Goal: Task Accomplishment & Management: Use online tool/utility

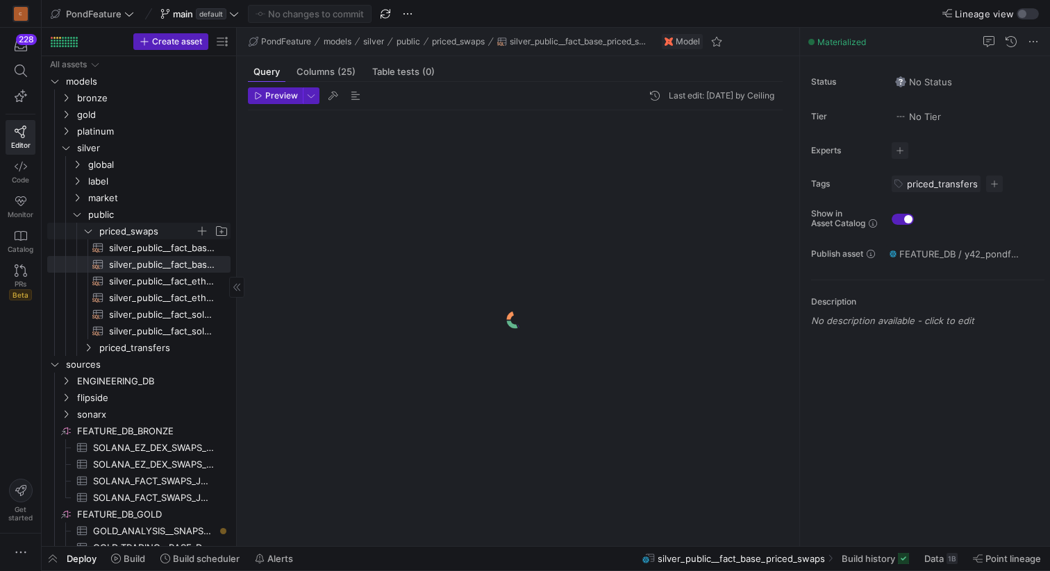
click at [90, 230] on icon "Press SPACE to select this row." at bounding box center [88, 231] width 10 height 8
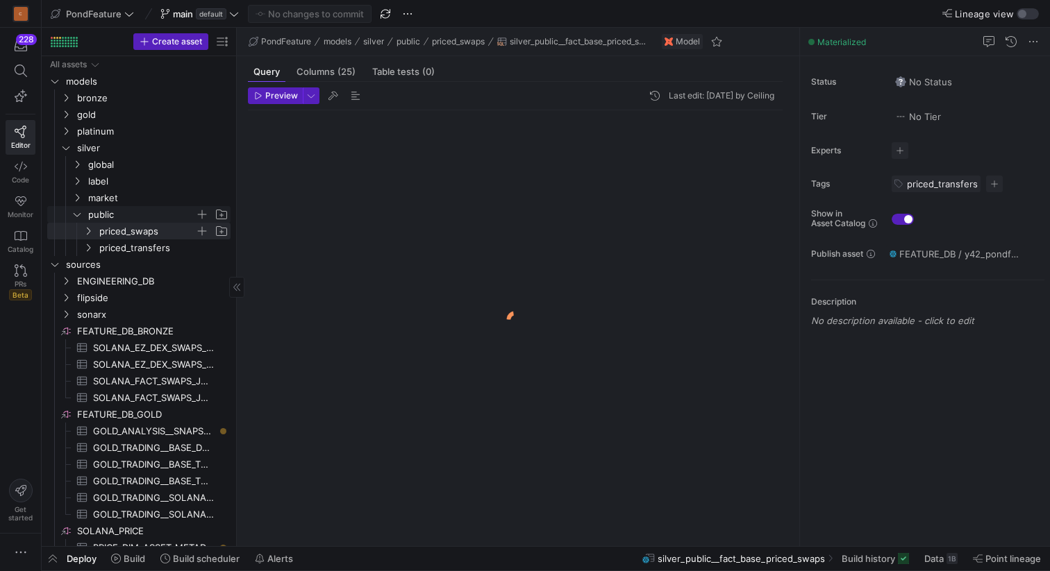
click at [80, 217] on icon "Press SPACE to select this row." at bounding box center [77, 214] width 10 height 8
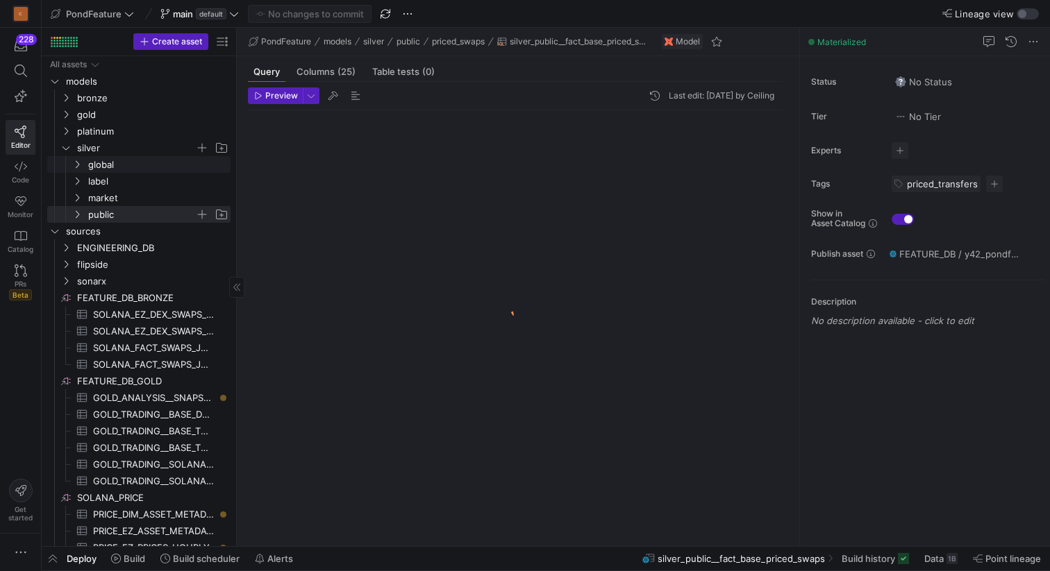
click at [66, 151] on icon "Press SPACE to select this row." at bounding box center [66, 148] width 10 height 8
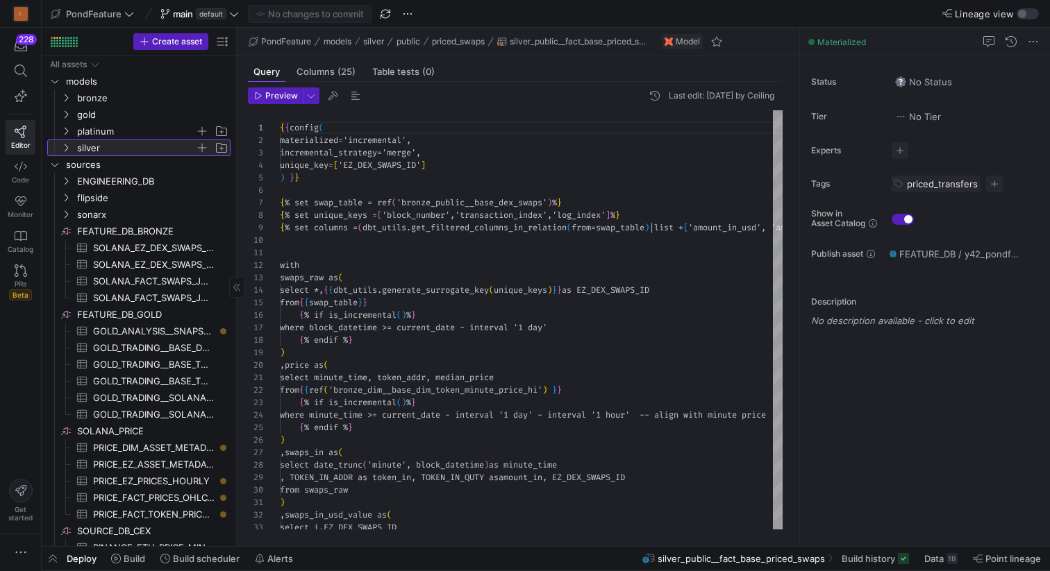
scroll to position [125, 0]
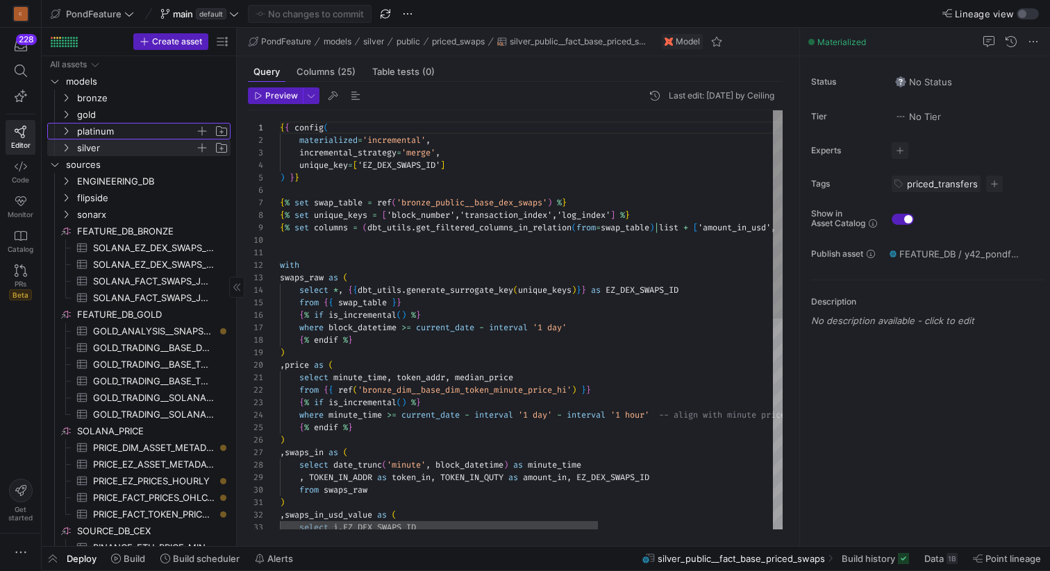
click at [66, 130] on icon "Press SPACE to select this row." at bounding box center [66, 131] width 10 height 8
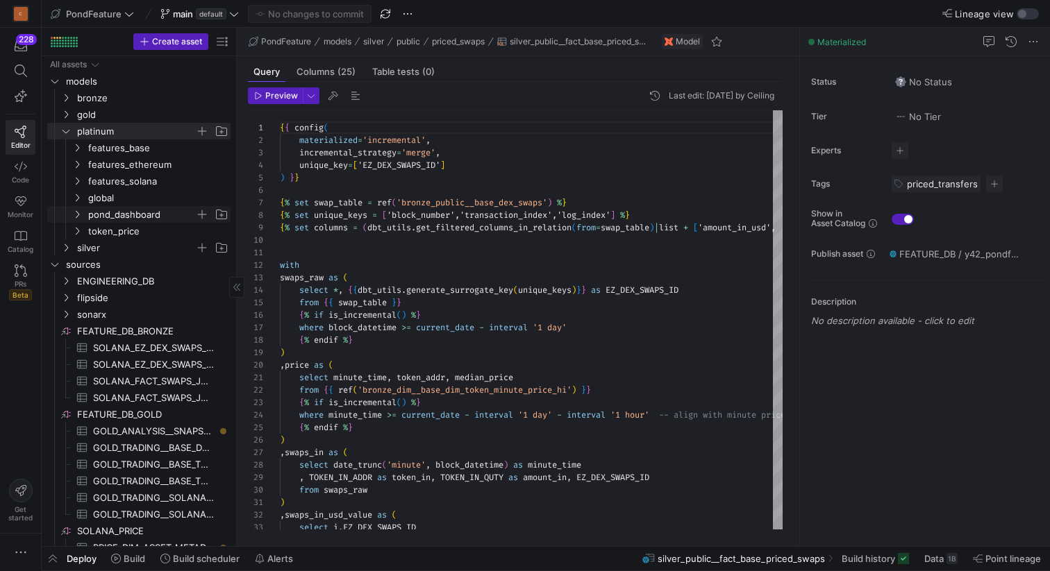
click at [76, 215] on icon "Press SPACE to select this row." at bounding box center [77, 214] width 10 height 8
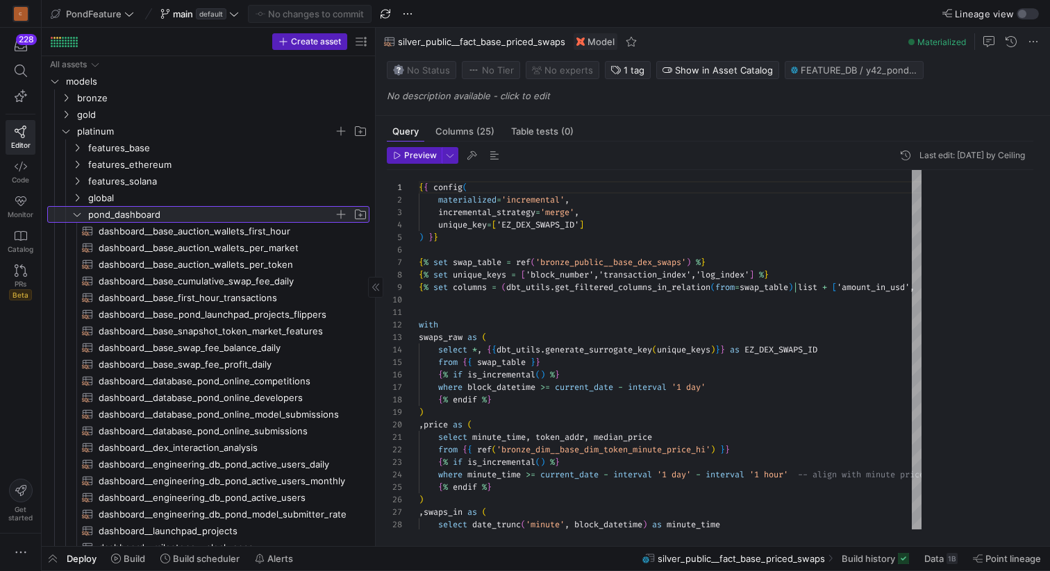
drag, startPoint x: 237, startPoint y: 165, endPoint x: 416, endPoint y: 164, distance: 179.8
click at [418, 164] on as-split "Create asset Drag here to set row groups Drag here to set column labels Group 1…" at bounding box center [546, 287] width 1008 height 519
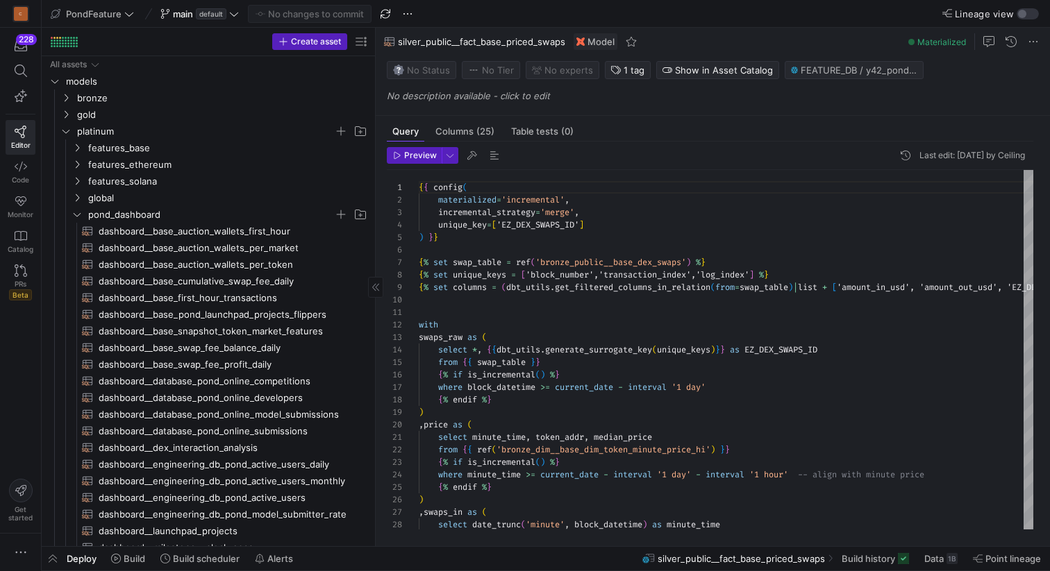
click at [545, 19] on y42-top-nav "PondFeature main default No changes to commit Lineage view" at bounding box center [546, 14] width 1008 height 28
click at [243, 396] on span "dashboard__database_pond_online_developers​​​​​​​​​​" at bounding box center [226, 398] width 255 height 16
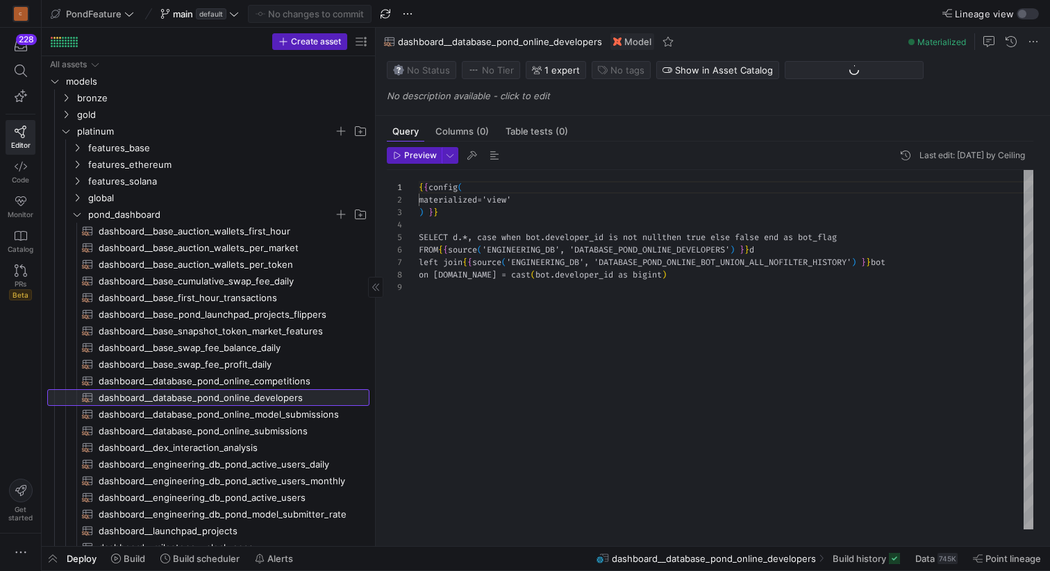
scroll to position [100, 0]
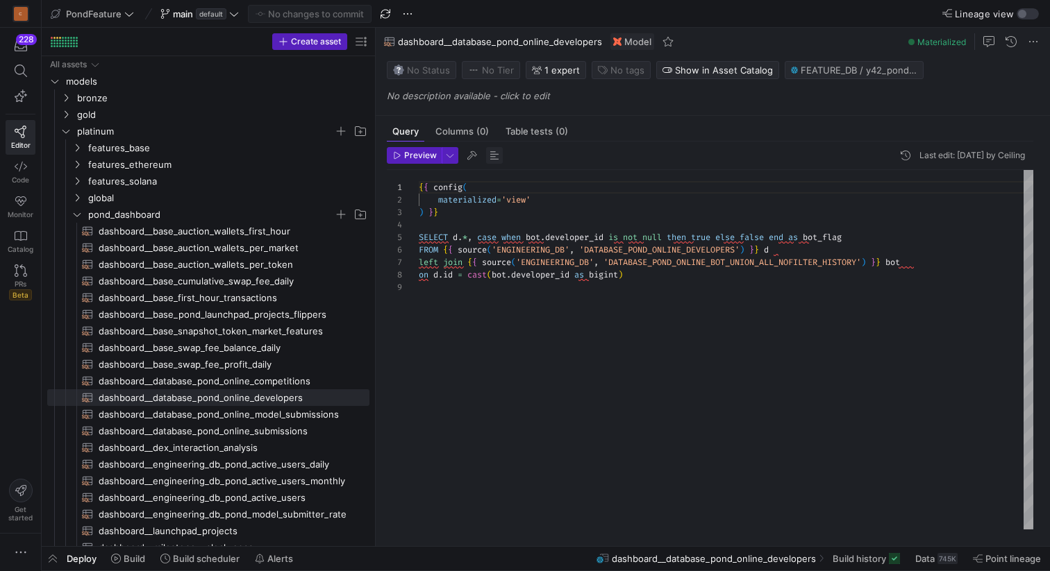
click at [489, 159] on span "button" at bounding box center [494, 155] width 17 height 17
type textarea "{{ config( materialized='view' ) }} SELECT d.*, coalesce (bot.developer_id IS N…"
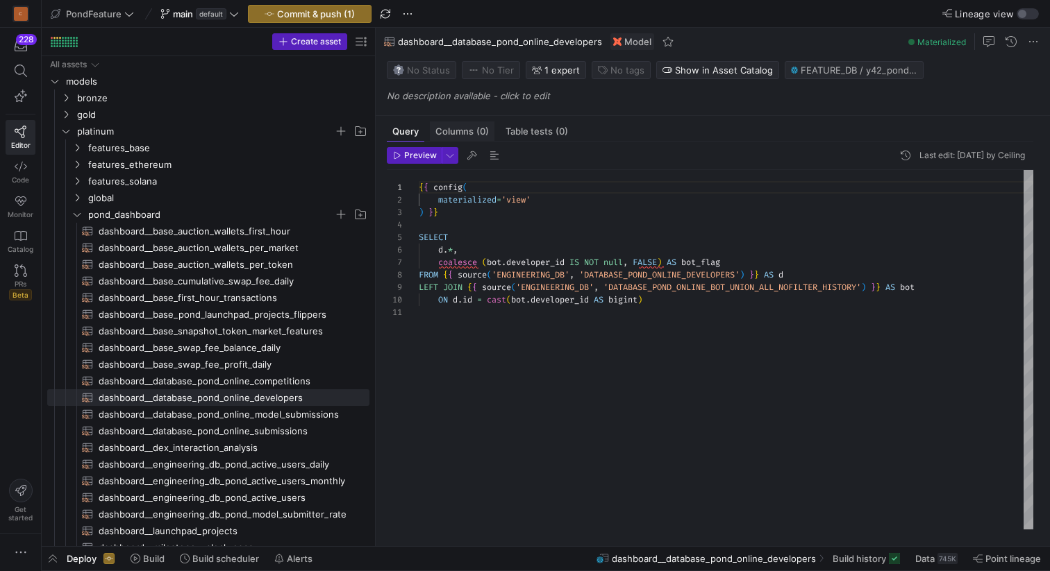
click at [467, 134] on span "Columns (0)" at bounding box center [461, 131] width 53 height 9
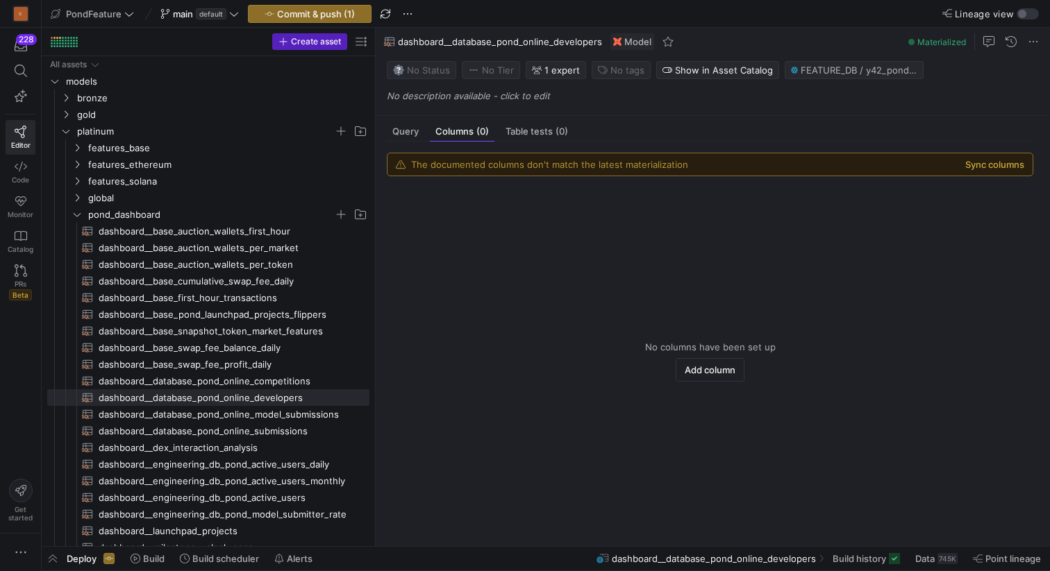
click at [1013, 162] on button "Sync columns" at bounding box center [994, 164] width 59 height 11
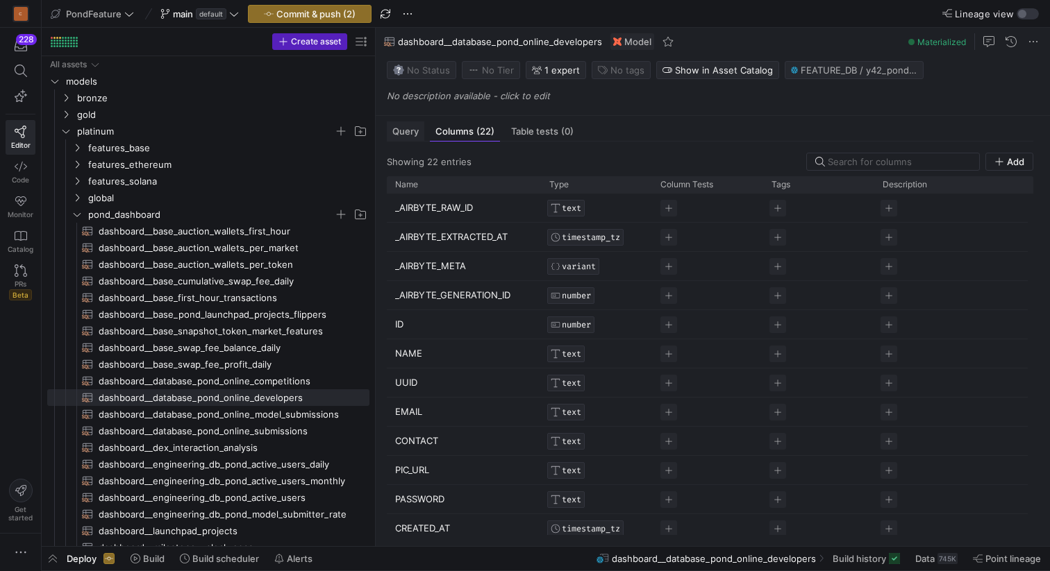
click at [410, 135] on span "Query" at bounding box center [405, 131] width 26 height 9
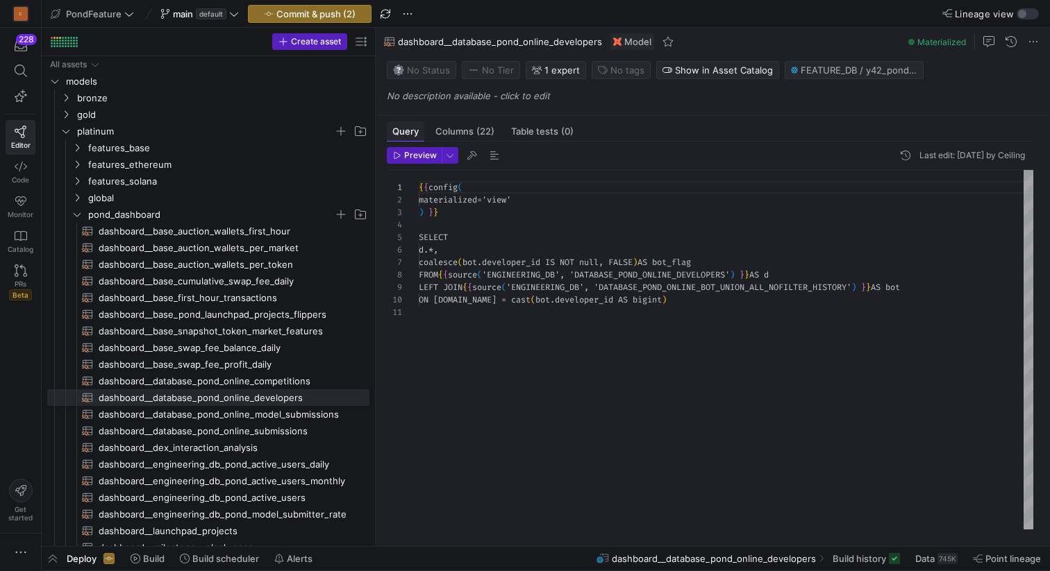
scroll to position [125, 0]
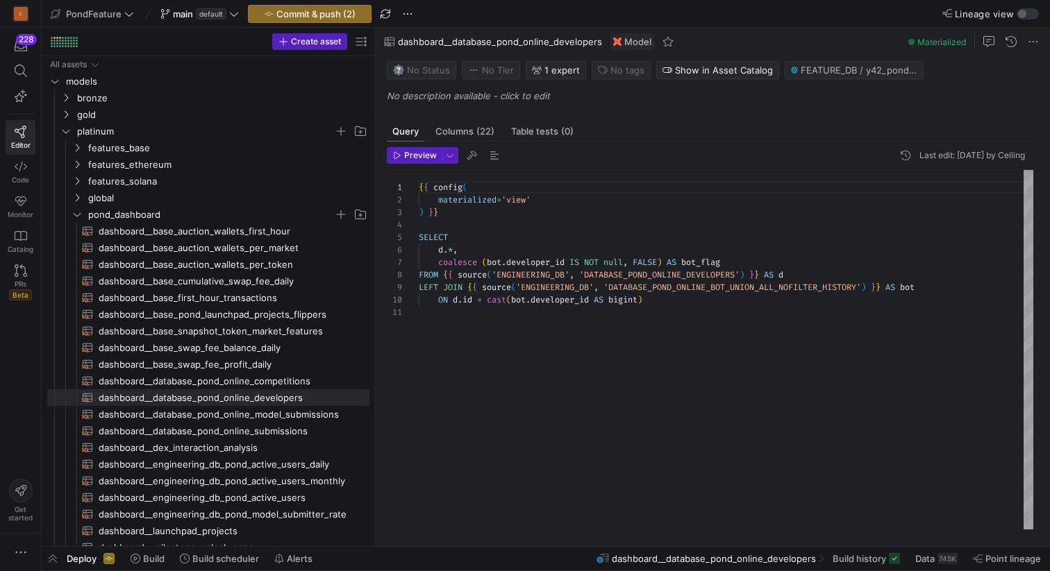
click at [475, 12] on y42-top-nav "PondFeature main default Commit & push (2) Lineage view" at bounding box center [546, 14] width 1008 height 28
drag, startPoint x: 770, startPoint y: 275, endPoint x: 444, endPoint y: 271, distance: 326.3
click at [444, 271] on div "{ { config ( materialized = 'view' ) } } SELECT d . * , coalesce ( bot . develo…" at bounding box center [726, 350] width 614 height 360
click at [667, 298] on div "{ { config ( materialized = 'view' ) } } SELECT d . * , coalesce ( bot . develo…" at bounding box center [726, 350] width 614 height 360
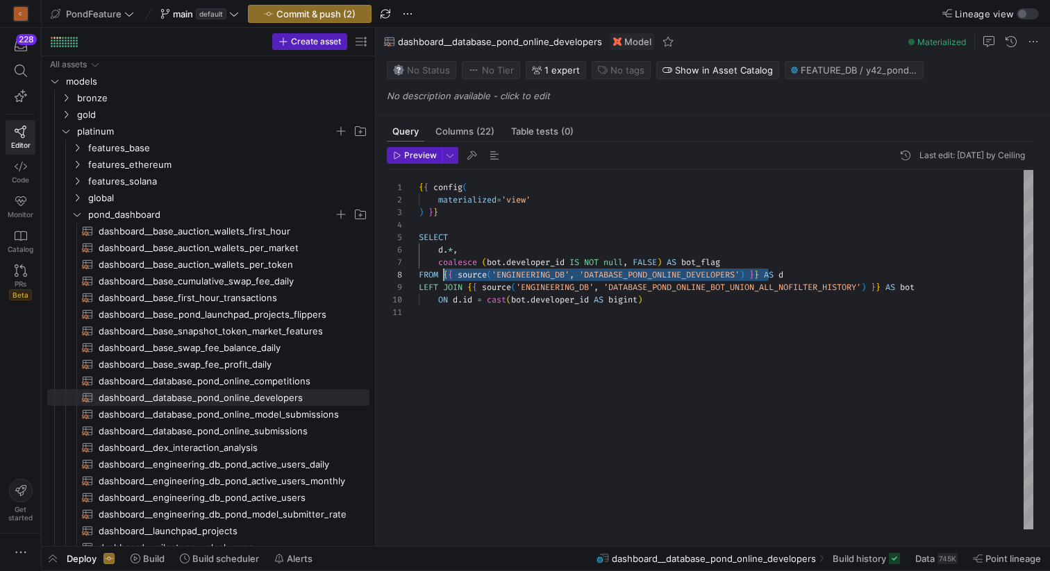
scroll to position [112, 230]
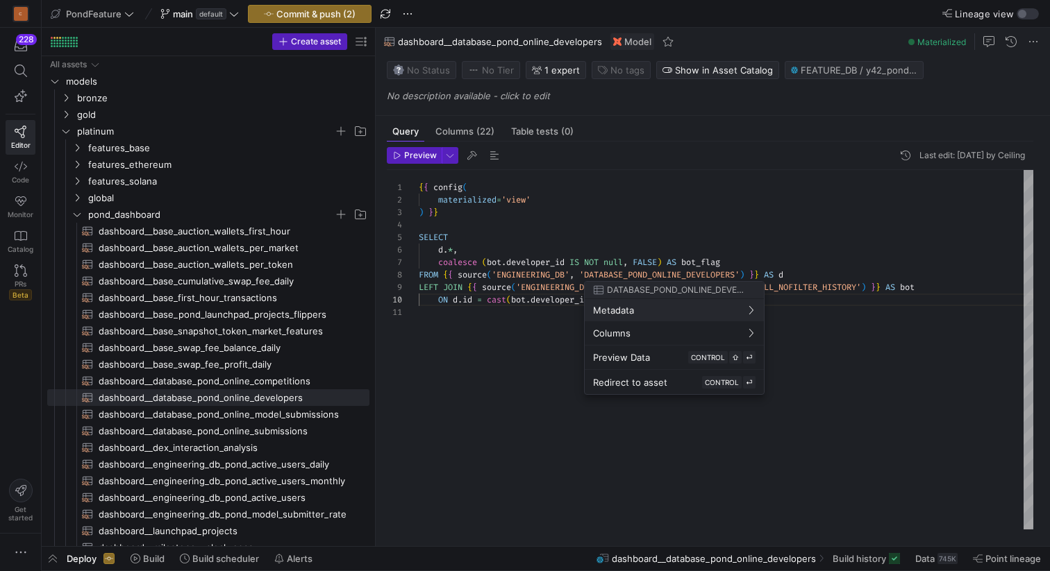
click at [770, 273] on div at bounding box center [525, 285] width 1050 height 571
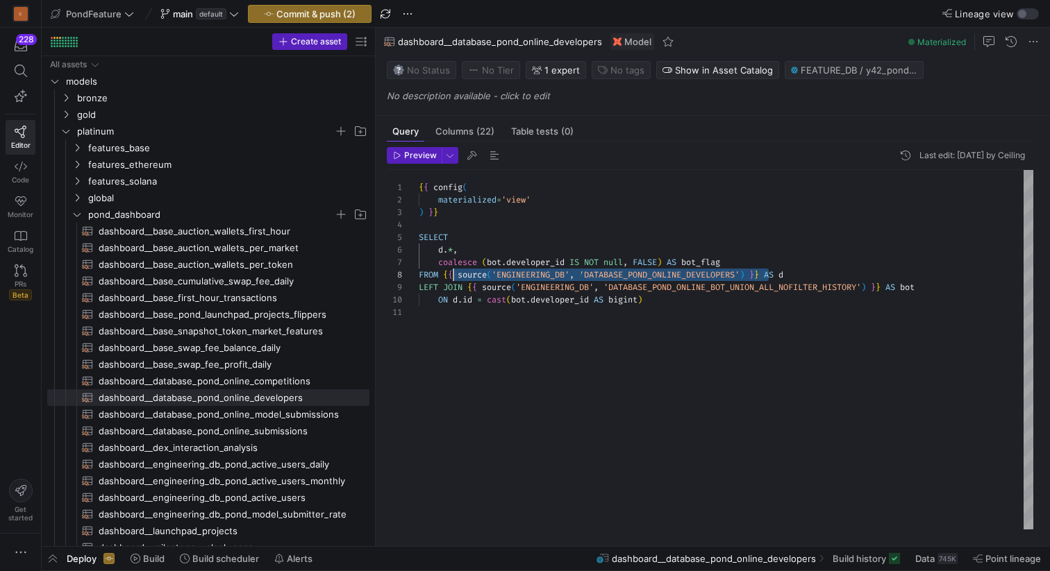
scroll to position [87, 25]
drag, startPoint x: 770, startPoint y: 273, endPoint x: 443, endPoint y: 272, distance: 327.6
click at [443, 272] on div "{ { config ( materialized = 'view' ) } } SELECT d . * , coalesce ( bot . develo…" at bounding box center [726, 350] width 614 height 360
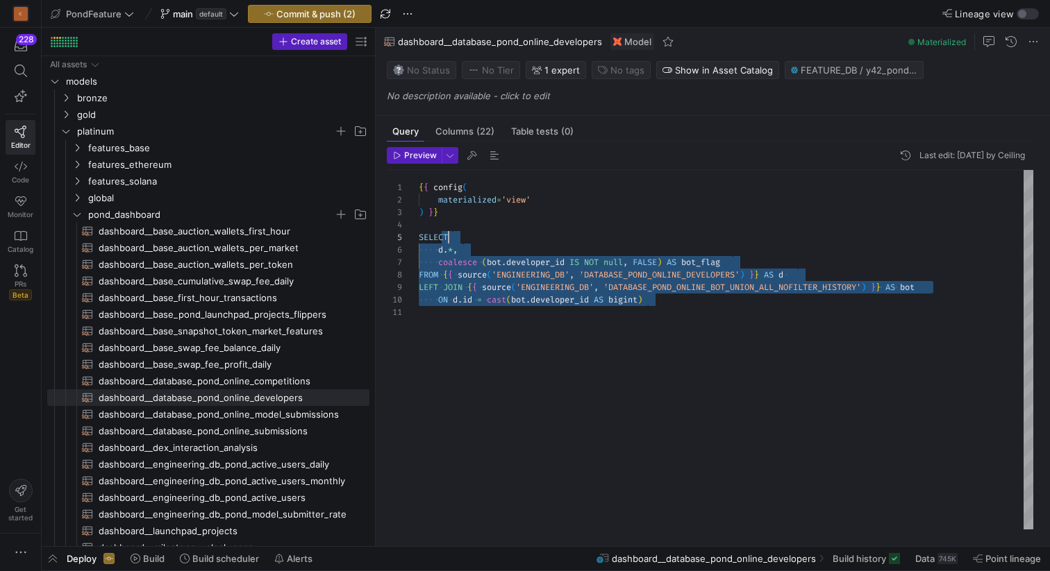
drag, startPoint x: 675, startPoint y: 301, endPoint x: 480, endPoint y: 237, distance: 205.2
click at [480, 237] on div "{ { config ( materialized = 'view' ) } } SELECT d . * , coalesce ( bot . develo…" at bounding box center [726, 350] width 614 height 360
type textarea "{{ config( materialized='view' ) }} {# SELECT d.*, coalesce (bot.developer_id I…"
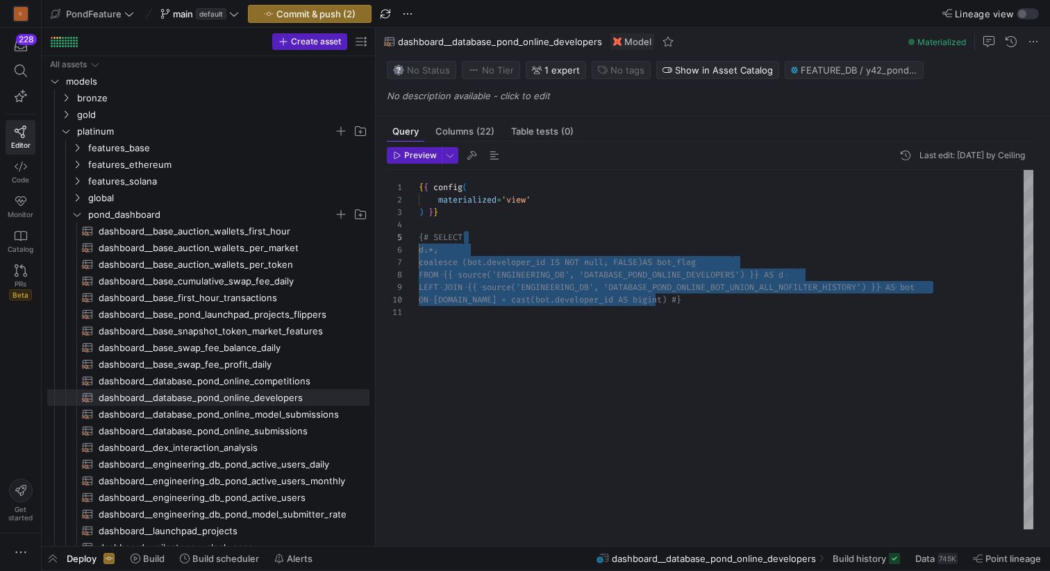
scroll to position [0, 0]
click at [664, 328] on div "{ { config ( materialized = 'view' ) } } {# SELECT d.*, coalesce (bot.developer…" at bounding box center [726, 350] width 614 height 360
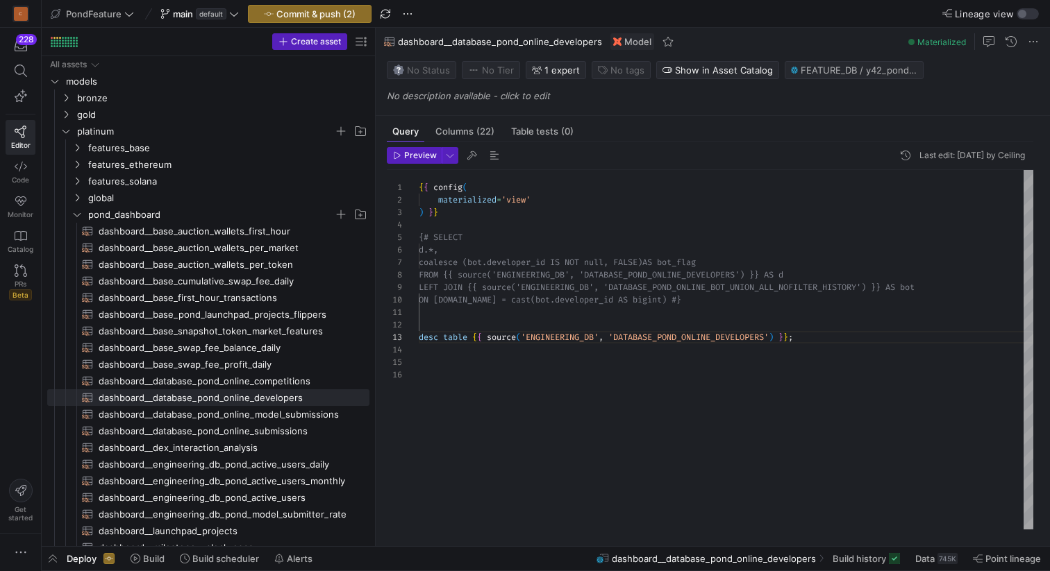
scroll to position [25, 379]
type textarea "desc table {{ source('ENGINEERING_DB', 'DATABASE_POND_ONLINE_DEVELOPERS') }}"
click at [404, 157] on span "Preview" at bounding box center [420, 156] width 33 height 10
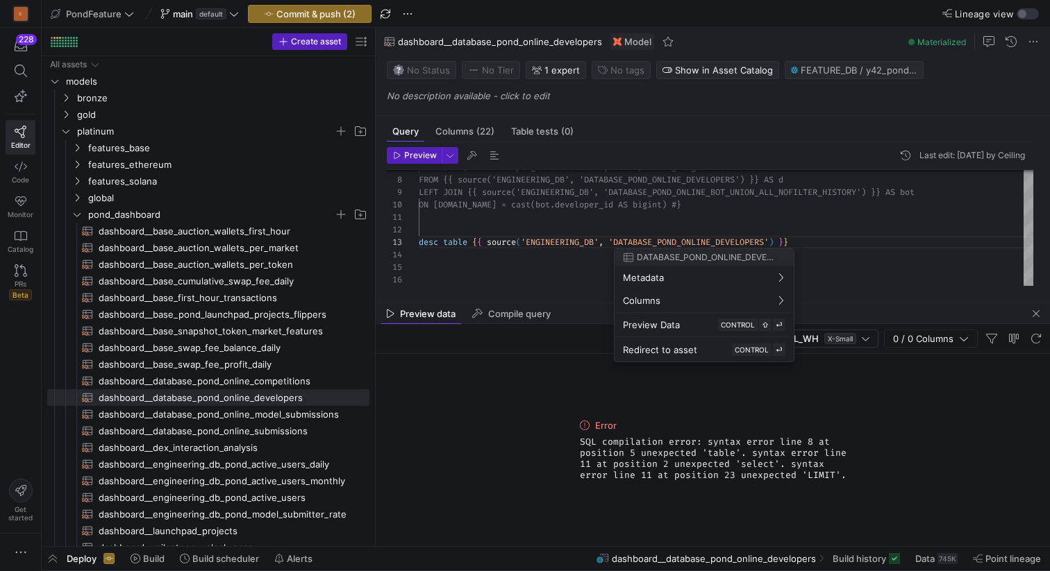
click at [650, 214] on div at bounding box center [525, 285] width 1050 height 571
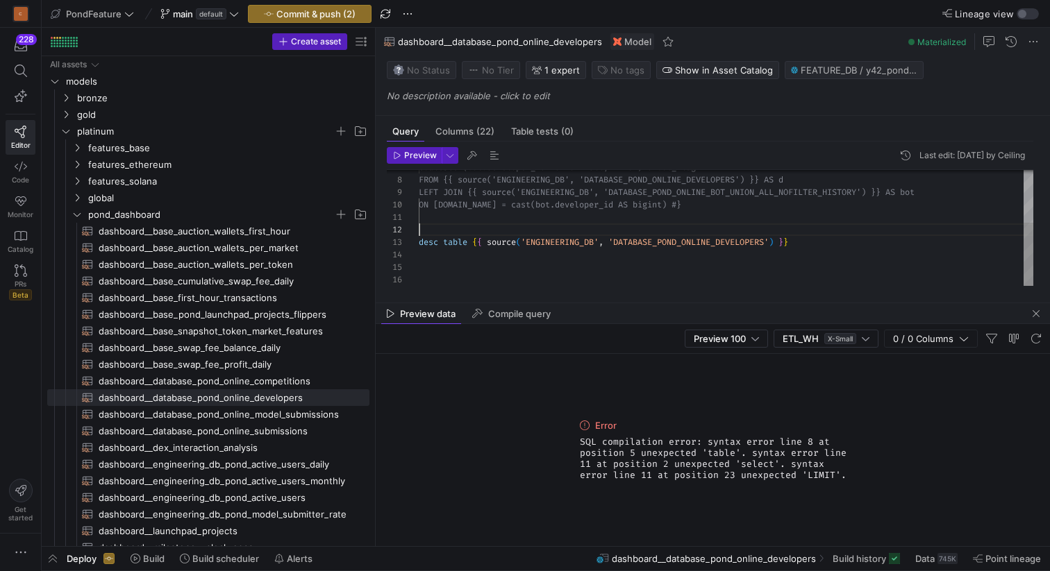
scroll to position [12, 0]
click at [648, 224] on div "coalesce (bot.developer_id IS NOT null, FALSE) AS bot_flag FROM {{ source('ENGI…" at bounding box center [726, 180] width 614 height 211
type textarea "desc"
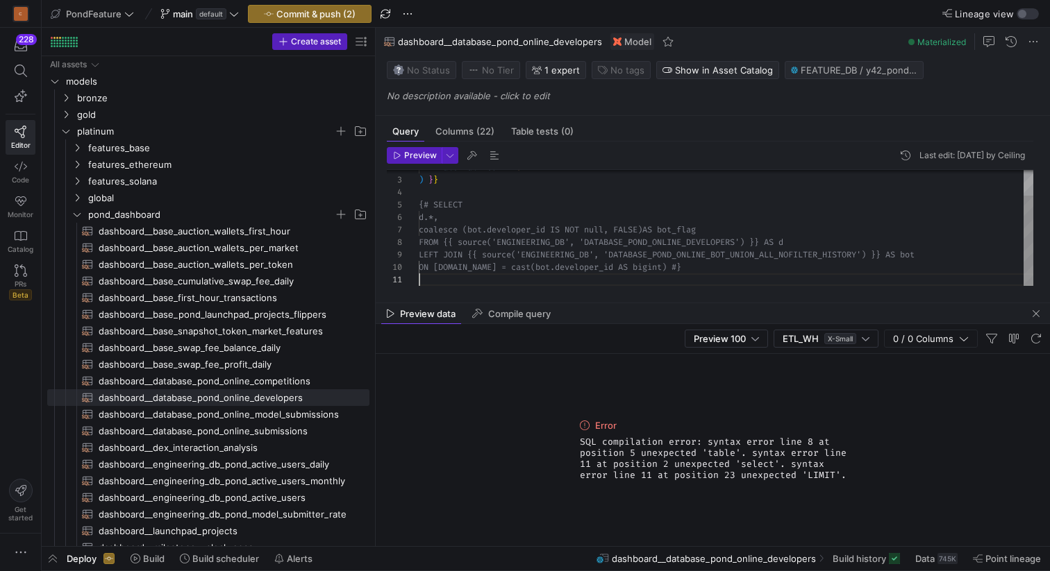
scroll to position [50, 30]
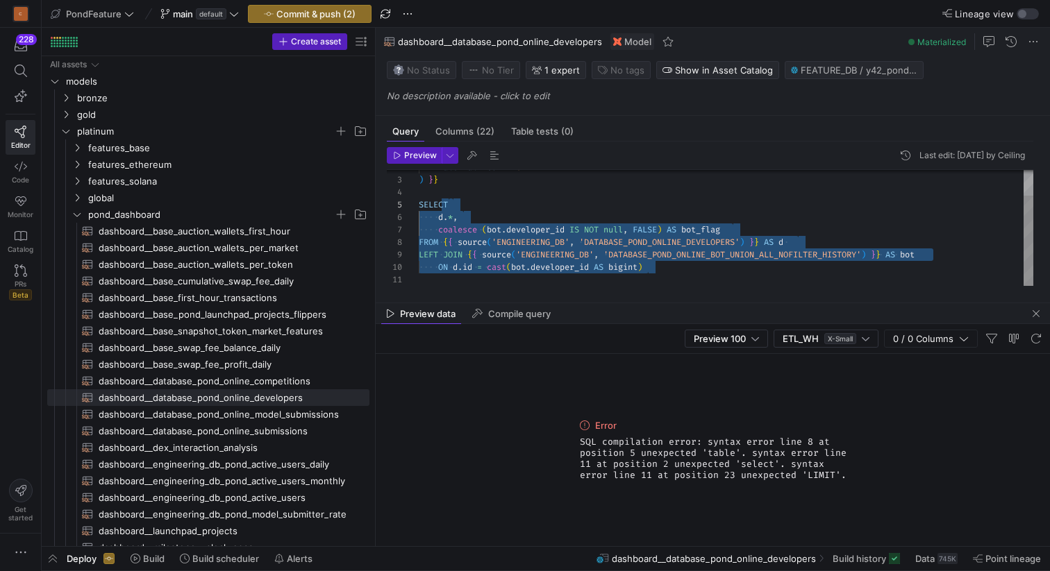
click at [647, 212] on div "coalesce ( bot . developer_id IS NOT null , FALSE ) AS bot_flag FROM { { source…" at bounding box center [726, 211] width 614 height 149
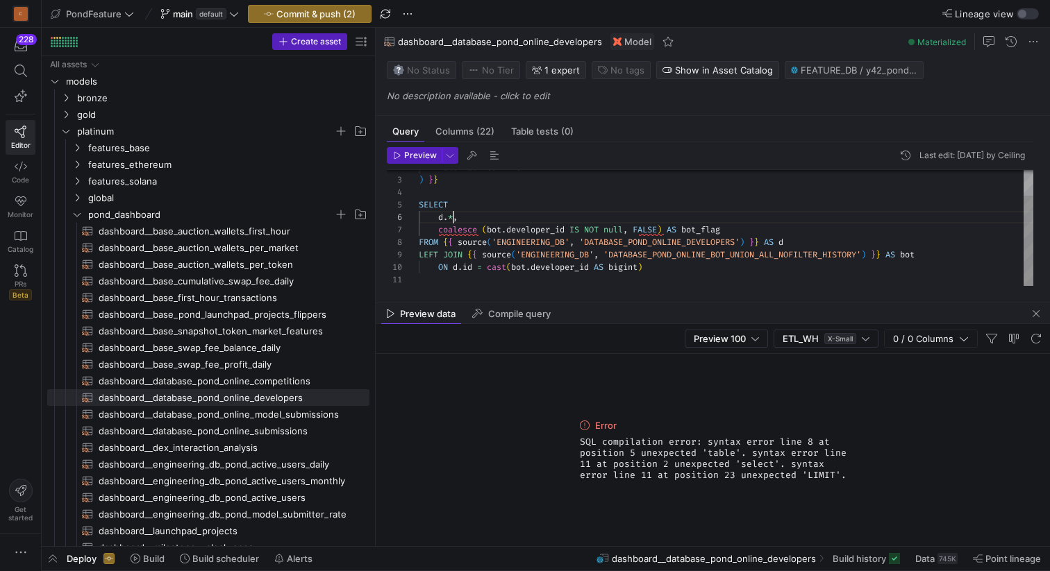
scroll to position [62, 35]
click at [453, 215] on div "coalesce ( bot . developer_id IS NOT null , FALSE ) AS bot_flag FROM { { source…" at bounding box center [726, 211] width 614 height 149
click at [626, 221] on div "coalesce ( bot . developer_id IS NOT null , FALSE ) AS bot_flag FROM { { source…" at bounding box center [726, 211] width 614 height 149
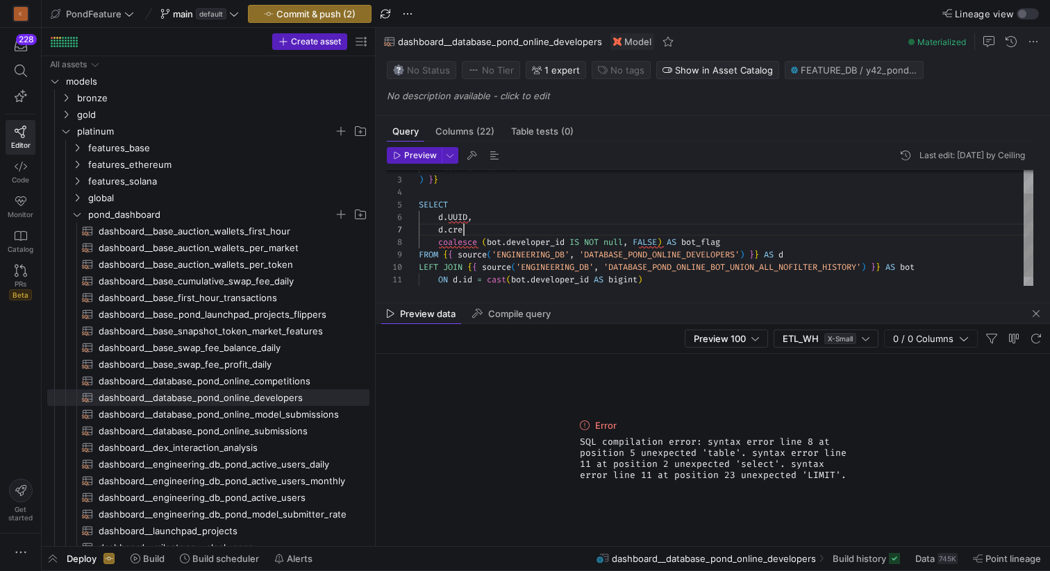
scroll to position [75, 50]
click at [454, 230] on div "coalesce ( bot . developer_id IS NOT null , FALSE ) AS bot_flag FROM { { source…" at bounding box center [726, 217] width 614 height 161
click at [514, 227] on div "coalesce ( bot . developer_id IS NOT null , FALSE ) AS bot_flag FROM { { source…" at bounding box center [726, 217] width 614 height 161
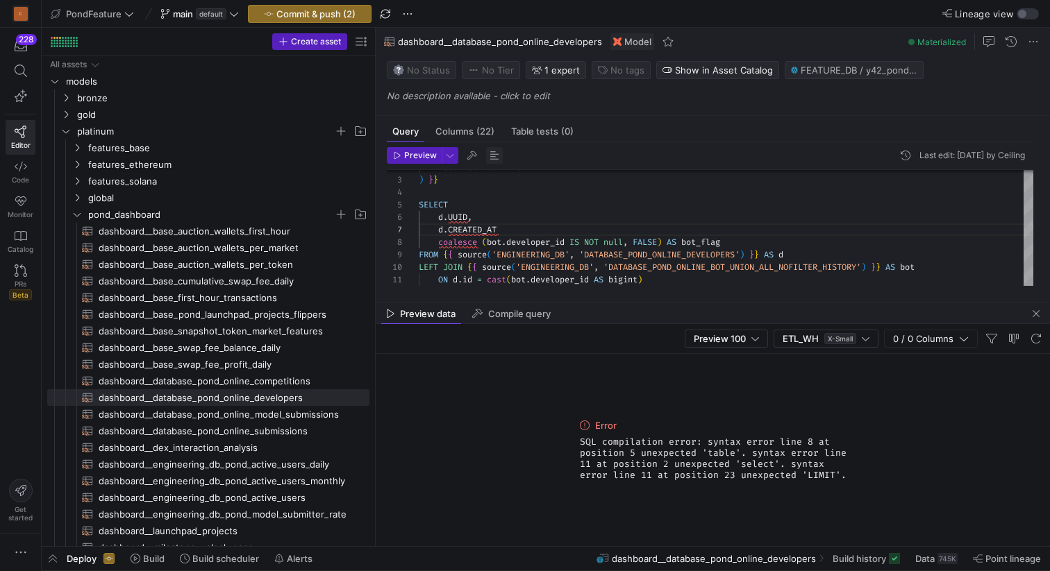
click at [491, 158] on span "button" at bounding box center [494, 155] width 17 height 17
click at [511, 228] on div "AS coalesce ( bot . developer_id IS NOT null , FALSE ) AS bot_flag FROM { { sou…" at bounding box center [726, 217] width 614 height 161
click at [534, 228] on div "coalesce ( bot . developer_id IS NOT null , FALSE ) AS bot_flag FROM { { source…" at bounding box center [726, 217] width 614 height 161
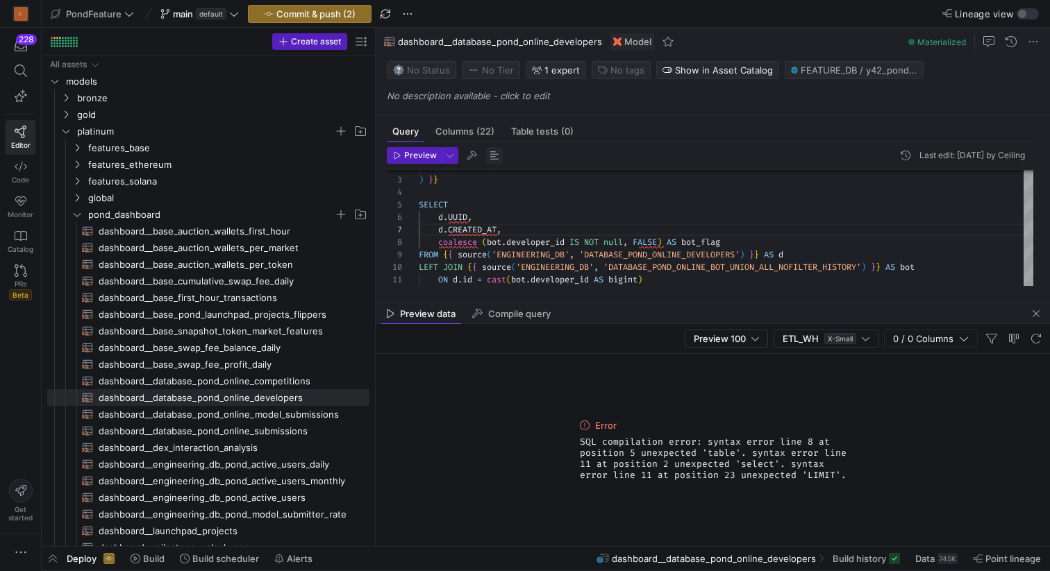
click at [494, 156] on span "button" at bounding box center [494, 155] width 17 height 17
type textarea "{{ config( materialized='view' ) }} SELECT d.uuid, d.created_at, coalesce(bot.d…"
click at [533, 228] on div "coalesce ( bot . developer_id IS NOT null , false ) AS bot_flag FROM { { source…" at bounding box center [726, 217] width 614 height 161
click at [318, 13] on span "Commit & push (2)" at bounding box center [315, 13] width 79 height 11
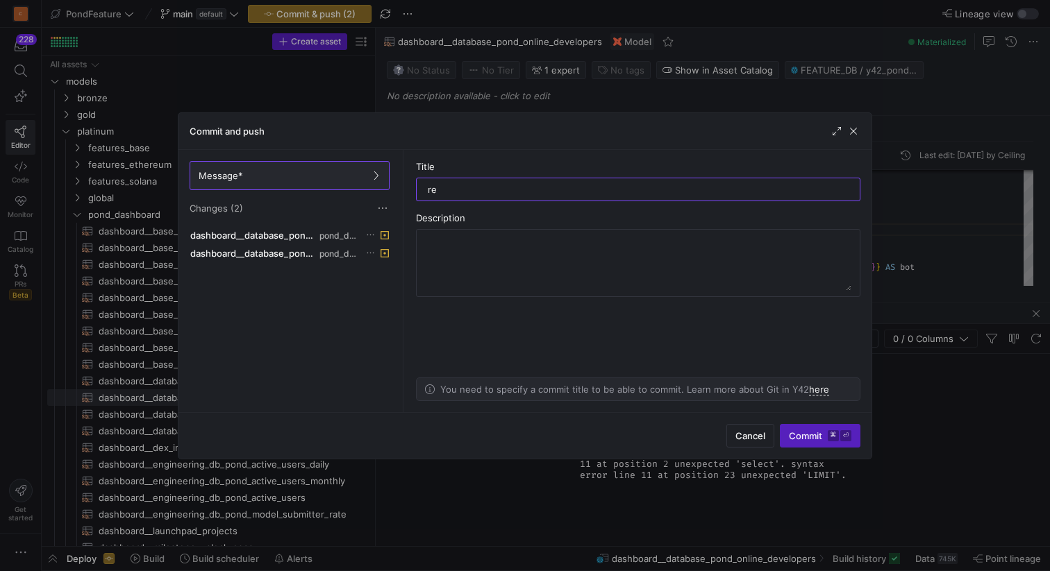
type input "r"
type input "m"
type input "modified * to columns"
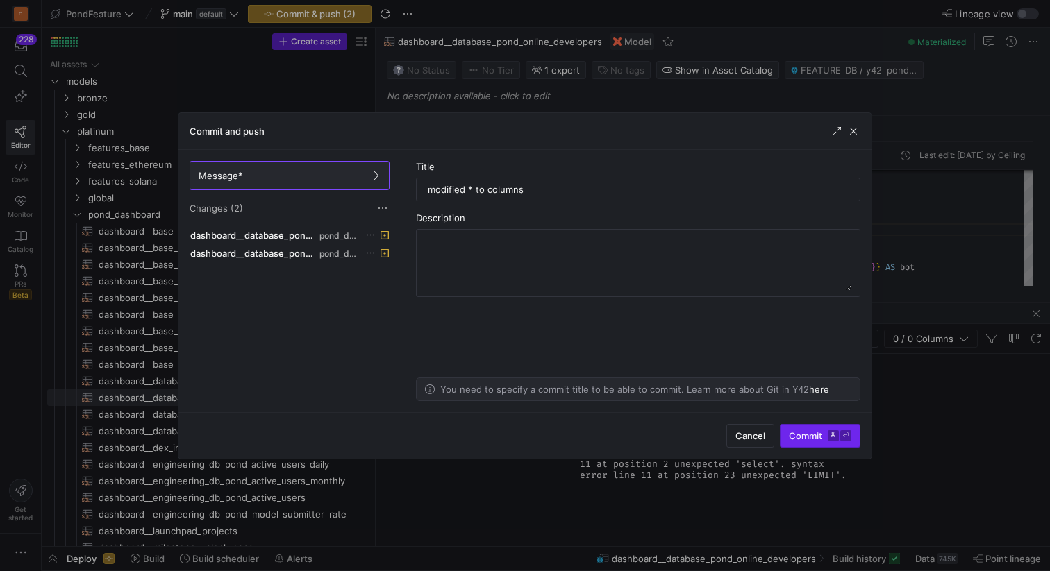
click at [805, 435] on span "Commit ⌘ ⏎" at bounding box center [820, 435] width 62 height 11
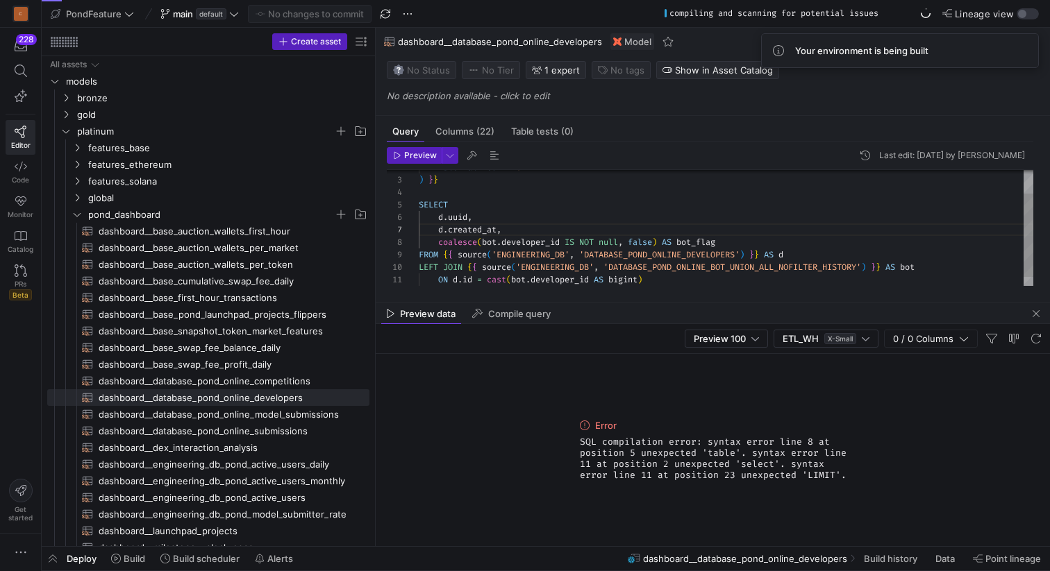
scroll to position [75, 85]
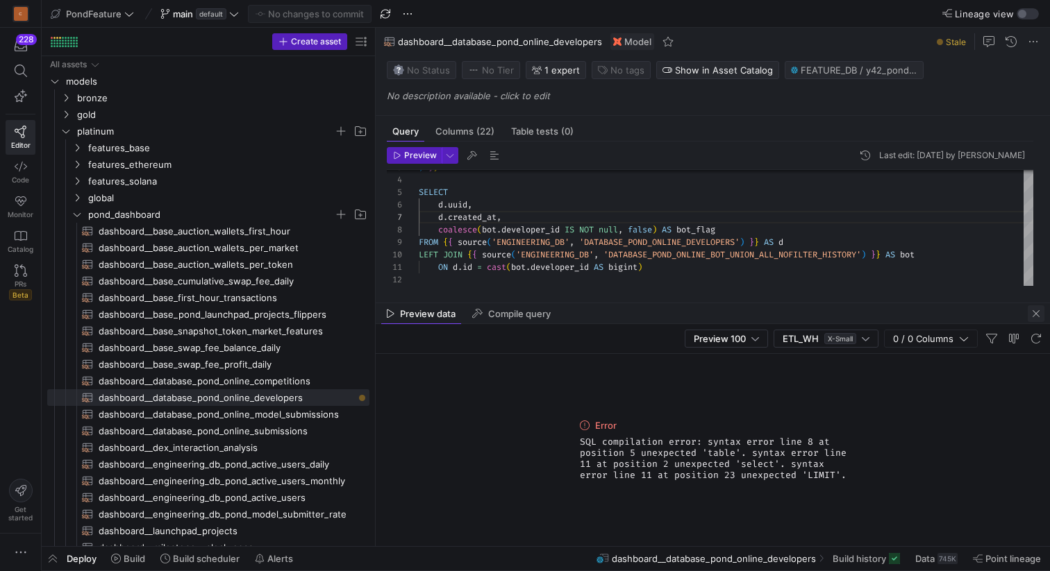
click at [1038, 314] on span "button" at bounding box center [1035, 313] width 17 height 17
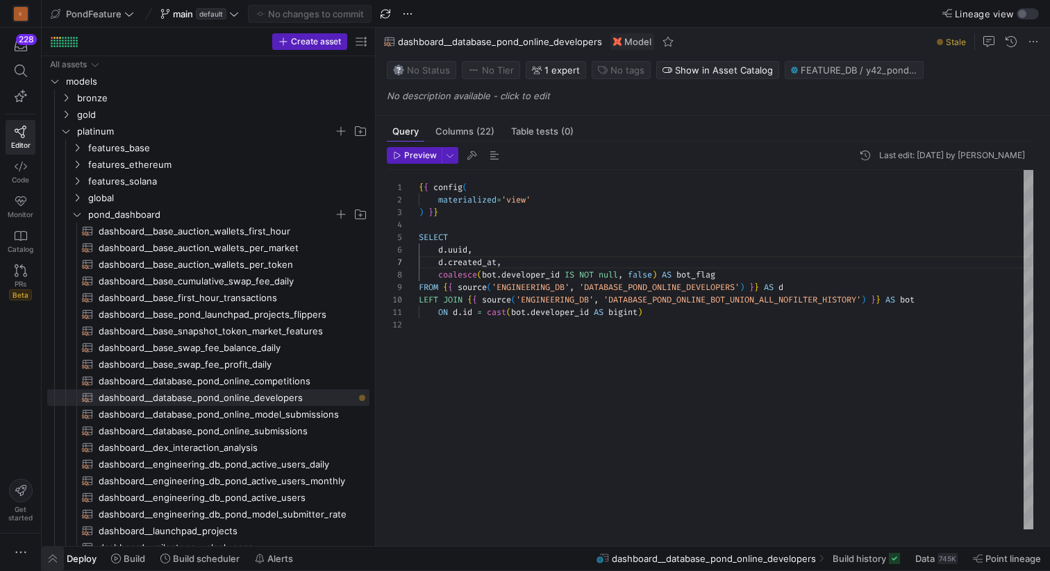
click at [55, 553] on span "button" at bounding box center [53, 559] width 22 height 24
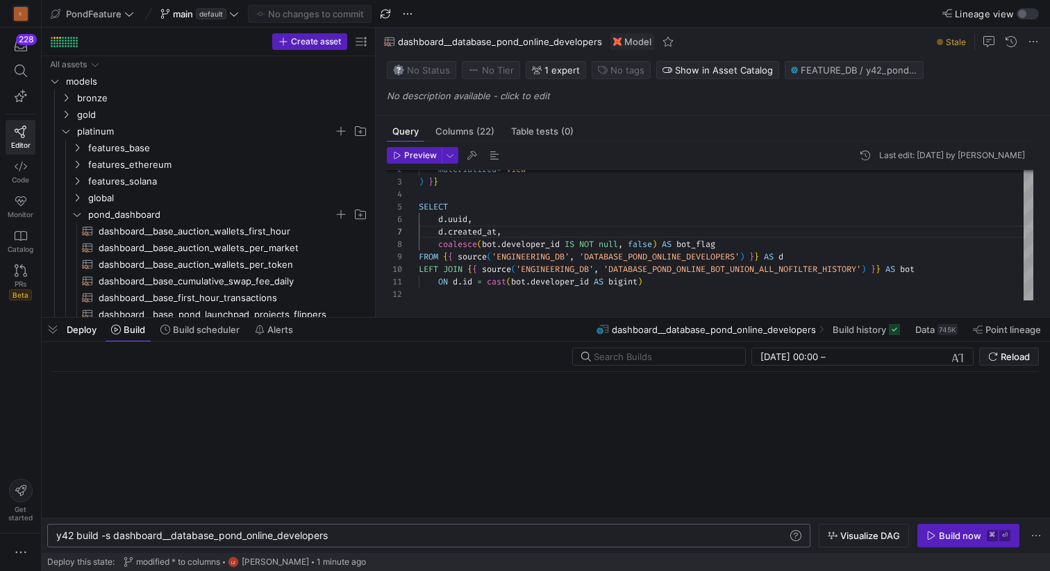
click at [370, 539] on div "y42 build -s dashboard__database_pond_online_devel opers" at bounding box center [421, 535] width 731 height 11
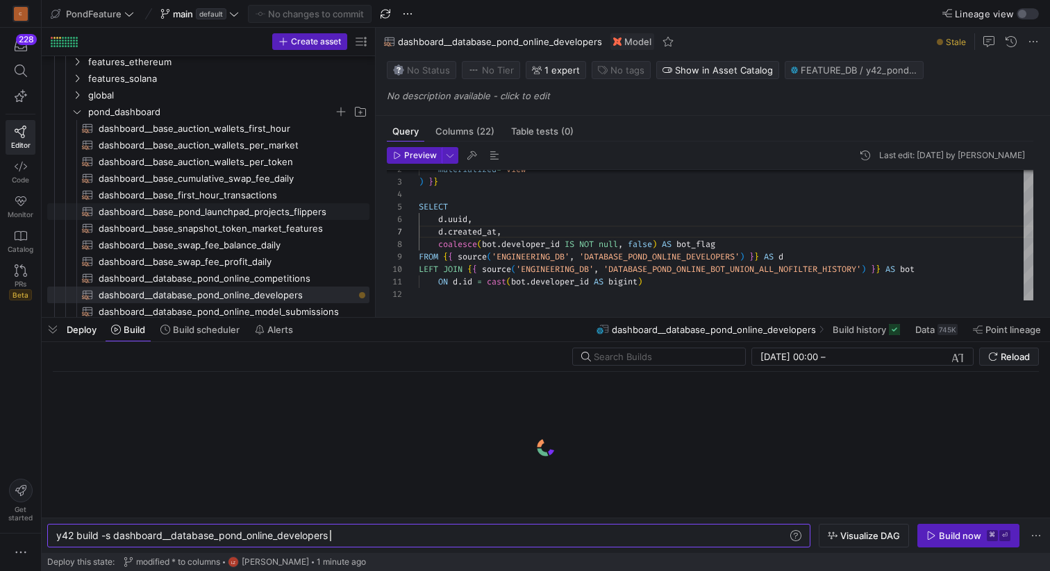
scroll to position [104, 0]
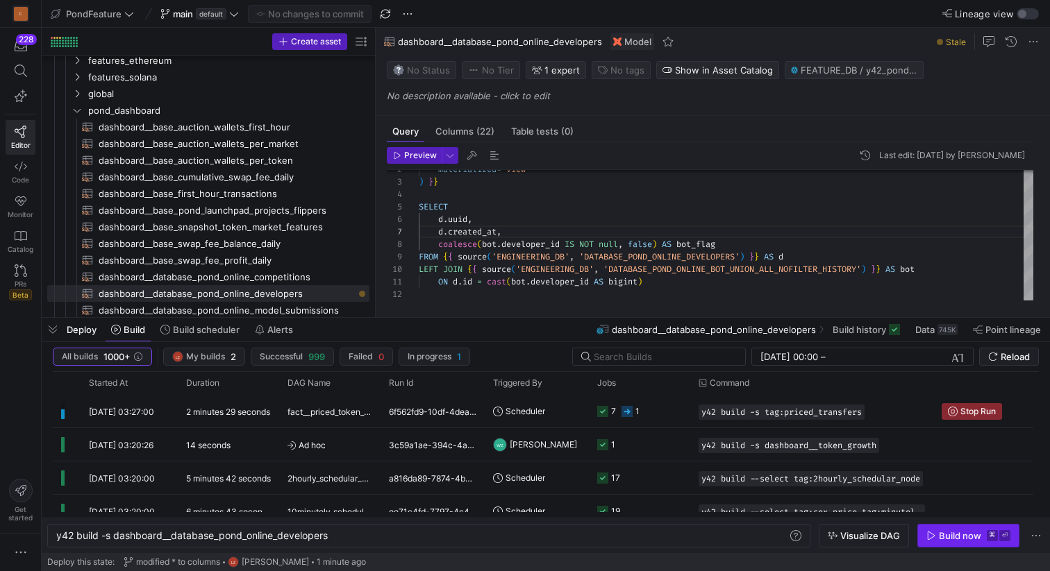
click at [958, 534] on div "Build now" at bounding box center [959, 535] width 42 height 11
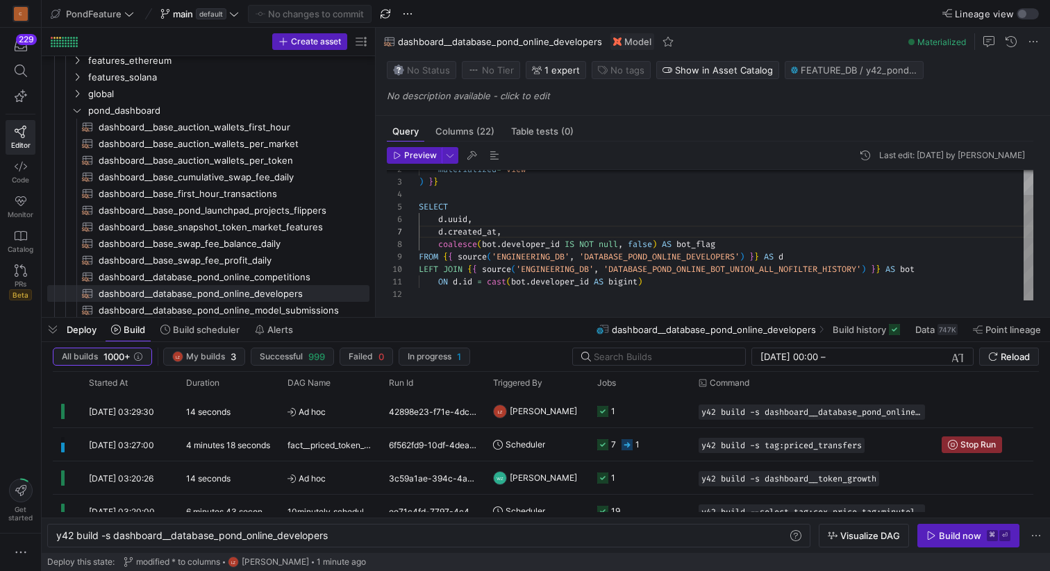
scroll to position [50, 30]
click at [469, 210] on div "coalesce ( bot . developer_id IS NOT null , false ) AS bot_flag FROM { { source…" at bounding box center [726, 220] width 614 height 161
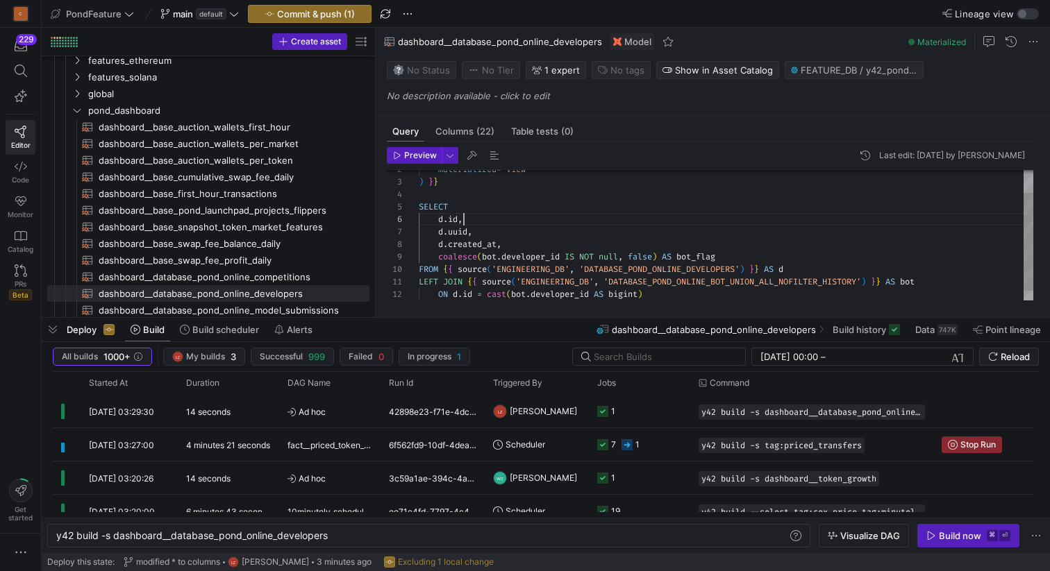
scroll to position [62, 45]
click at [507, 199] on div "coalesce ( bot . developer_id IS NOT null , false ) AS bot_flag FROM { { source…" at bounding box center [726, 227] width 614 height 174
type textarea "{{ config( materialized='view' ) }} SELECT [DOMAIN_NAME], [DOMAIN_NAME], [DOMAI…"
click at [494, 154] on span "button" at bounding box center [494, 155] width 17 height 17
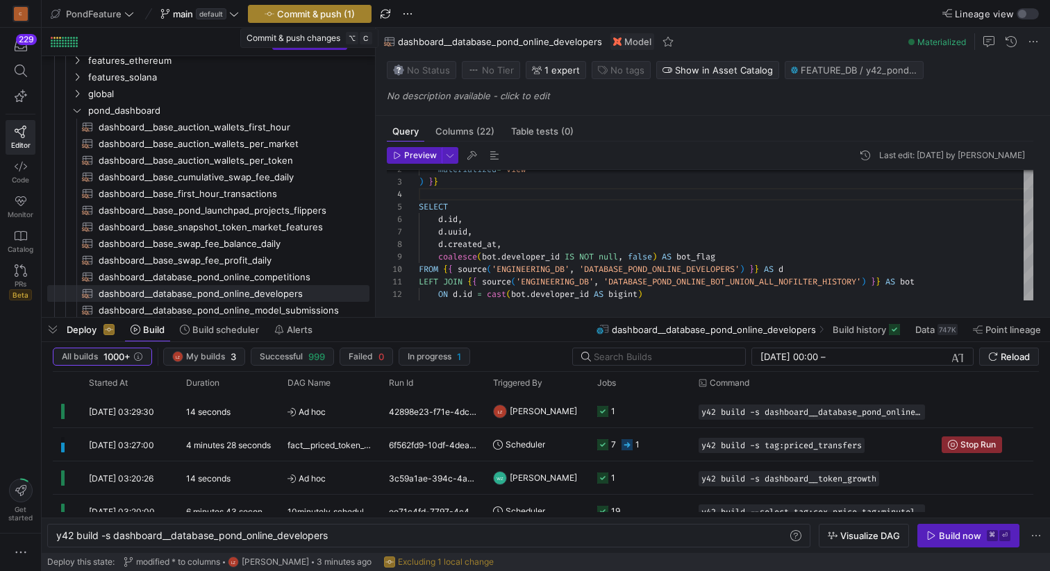
click at [342, 15] on span "Commit & push (1)" at bounding box center [316, 13] width 78 height 11
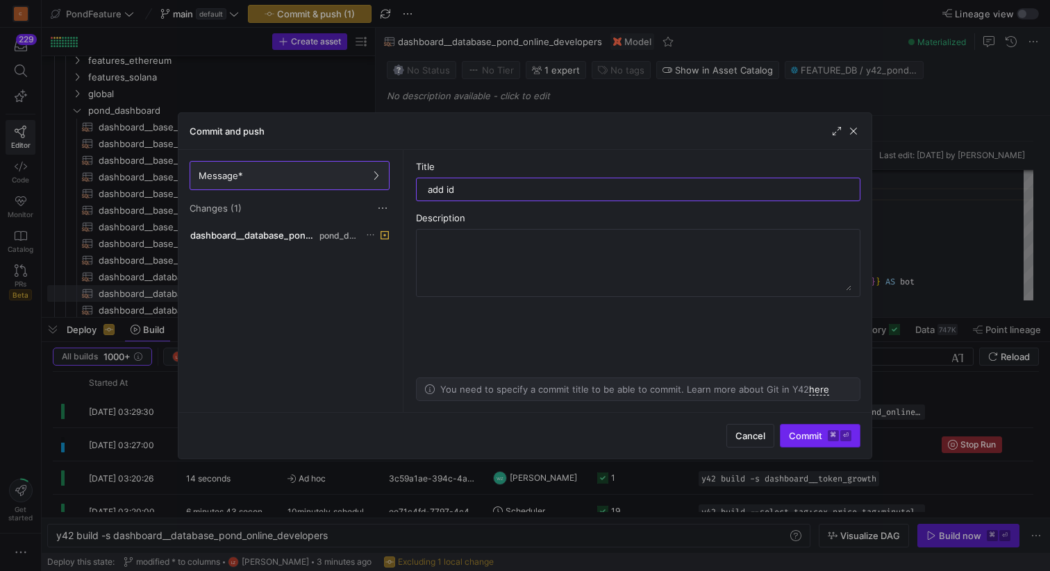
type input "add id"
click at [809, 440] on span "Commit ⌘ ⏎" at bounding box center [820, 435] width 62 height 11
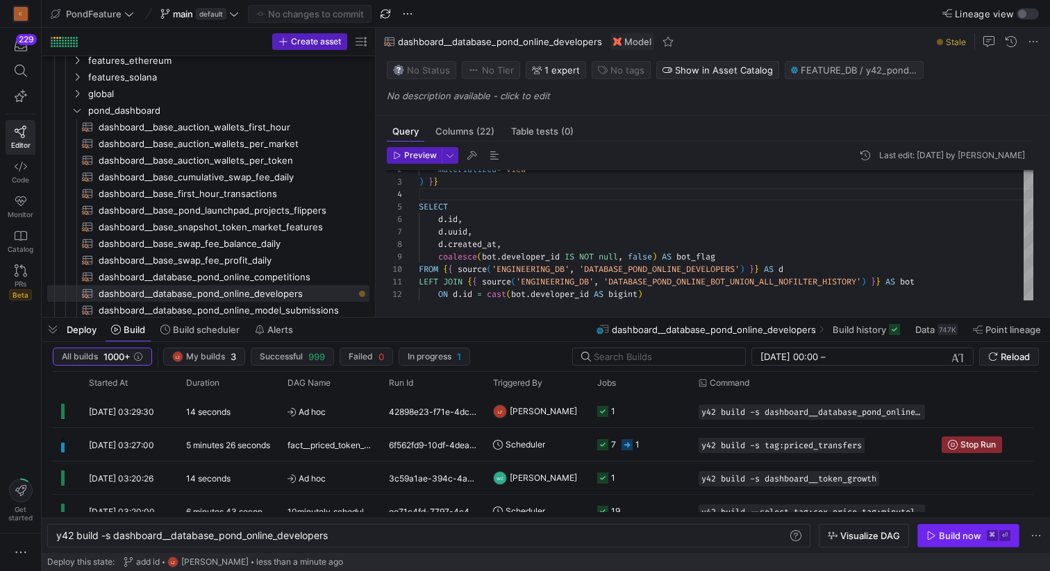
click at [941, 538] on div "Build now" at bounding box center [959, 535] width 42 height 11
